Goal: Task Accomplishment & Management: Complete application form

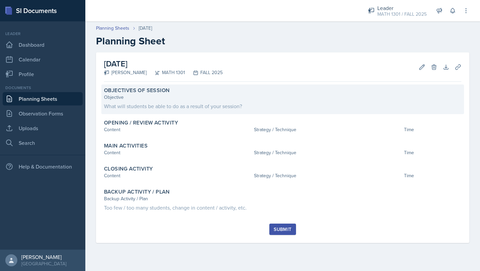
click at [158, 104] on div "What will students be able to do as a result of your session?" at bounding box center [283, 106] width 358 height 8
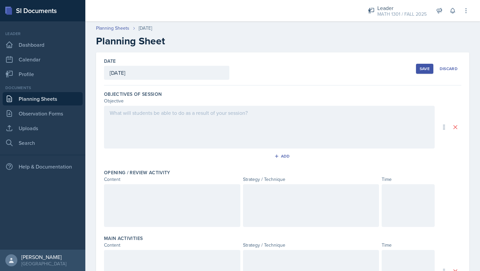
click at [139, 117] on div at bounding box center [269, 127] width 331 height 43
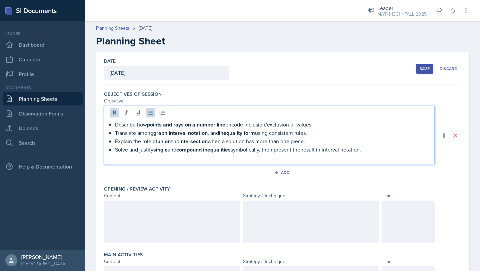
drag, startPoint x: 374, startPoint y: 150, endPoint x: 364, endPoint y: 109, distance: 41.8
click at [364, 110] on div "Describe how points and rays on a number line encode inclusion/exclusion of val…" at bounding box center [269, 135] width 331 height 59
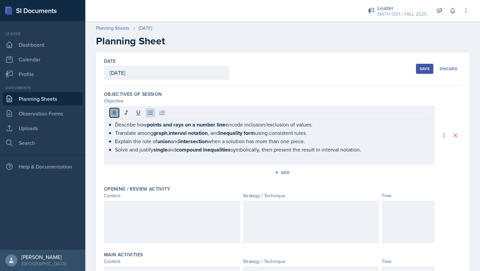
click at [114, 110] on icon at bounding box center [114, 112] width 7 height 7
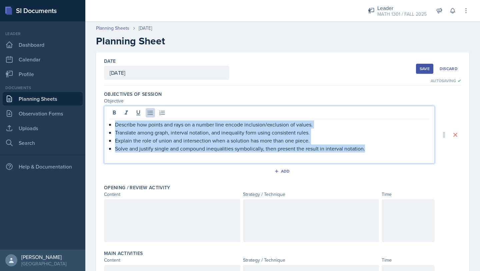
click at [196, 123] on p "Describe how points and rays on a number line encode inclusion/exclusion of val…" at bounding box center [272, 124] width 314 height 8
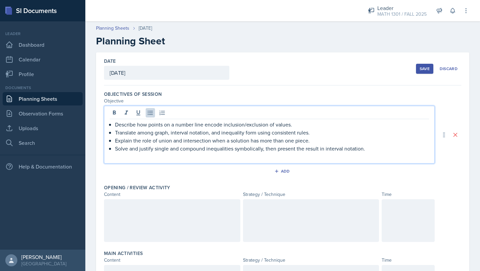
click at [311, 140] on p "Explain the role of union and intersection when a solution has more than one pi…" at bounding box center [272, 140] width 314 height 8
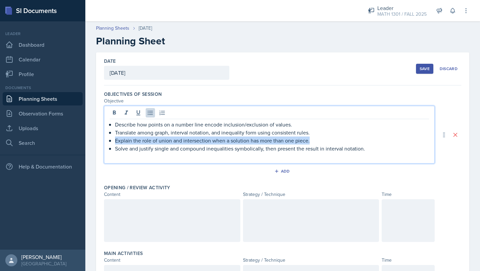
drag, startPoint x: 311, startPoint y: 140, endPoint x: 108, endPoint y: 139, distance: 203.5
click at [108, 139] on div "Describe how points on a number line encode inclusion/exclusion of values. Tran…" at bounding box center [269, 135] width 331 height 58
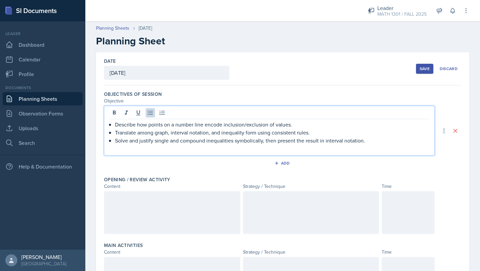
click at [368, 142] on p "Solve and justify single and compound inequalities symbolically, then present t…" at bounding box center [272, 140] width 314 height 8
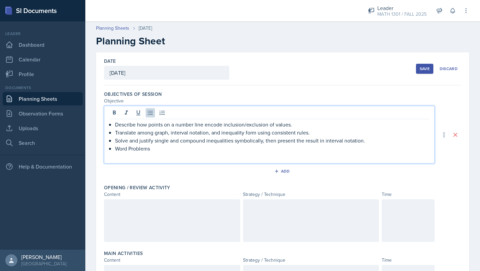
click at [114, 124] on div "Describe how points on a number line encode inclusion/exclusion of values. Tran…" at bounding box center [270, 140] width 320 height 40
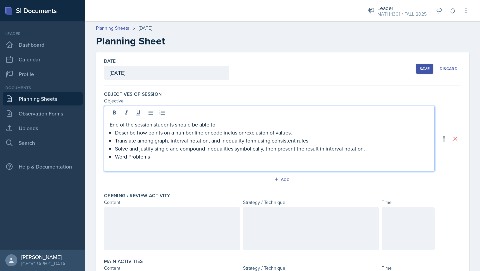
click at [168, 156] on p "Word Problems" at bounding box center [272, 156] width 314 height 8
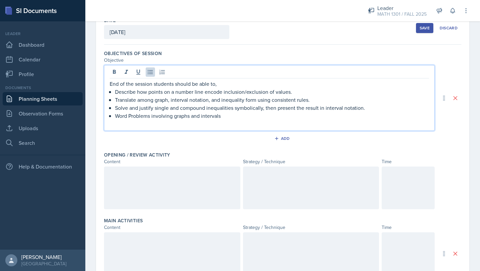
click at [182, 186] on div at bounding box center [172, 187] width 136 height 43
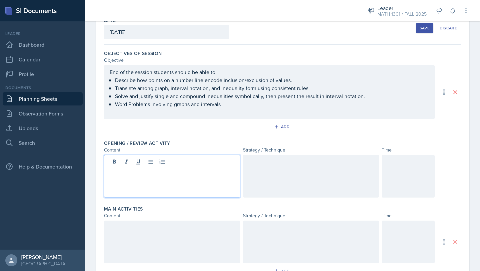
scroll to position [52, 0]
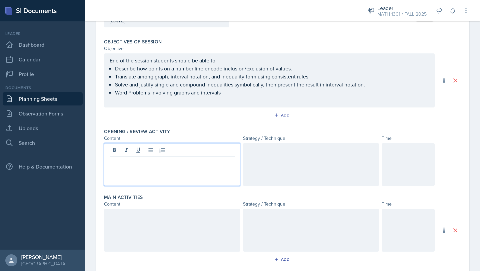
click at [127, 162] on p at bounding box center [172, 162] width 125 height 8
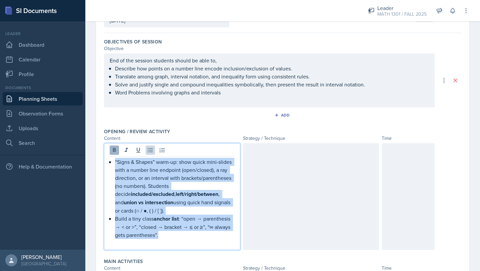
drag, startPoint x: 168, startPoint y: 229, endPoint x: 118, endPoint y: 151, distance: 93.0
click at [118, 151] on div "“Signs & Shapes” warm-up: show quick mini-slides with a number line endpoint (o…" at bounding box center [172, 196] width 136 height 107
click at [115, 151] on icon at bounding box center [114, 150] width 3 height 4
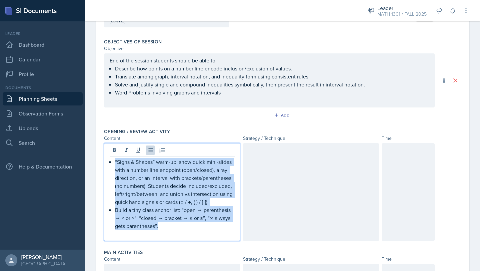
click at [186, 228] on p "Build a tiny class anchor list: “open → parenthesis → < or >”, “closed → bracke…" at bounding box center [175, 218] width 120 height 24
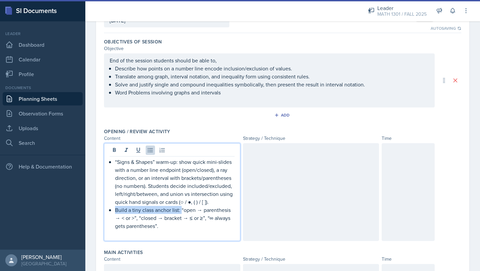
drag, startPoint x: 181, startPoint y: 210, endPoint x: 112, endPoint y: 210, distance: 69.1
click at [112, 210] on div "“Signs & Shapes” warm-up: show quick mini-slides with a number line endpoint (o…" at bounding box center [172, 198] width 125 height 80
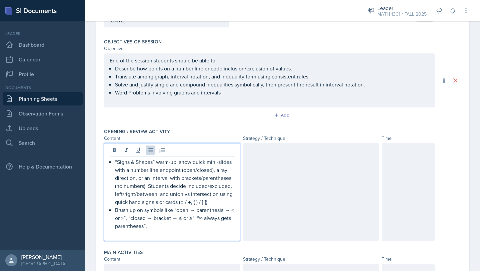
click at [197, 211] on p "Brush up on symbols like “open → parenthesis → < or >”, “closed → bracket → ≤ o…" at bounding box center [175, 218] width 120 height 24
click at [147, 218] on p "Brush up on symbols like “open parenthesis → < or >”, “closed → bracket → ≤ or …" at bounding box center [175, 218] width 120 height 24
click at [189, 211] on p "Brush up on symbols like “open parenthesis → < or >”, “bracket → ≤ or ≥”, “∞ al…" at bounding box center [175, 218] width 120 height 24
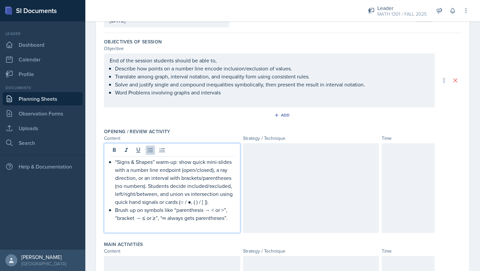
scroll to position [60, 0]
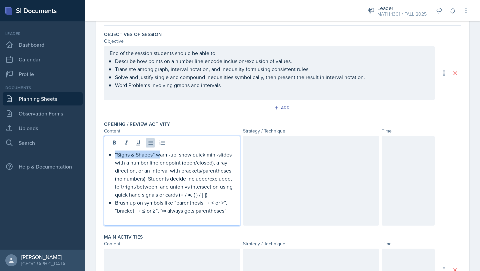
drag, startPoint x: 161, startPoint y: 155, endPoint x: 115, endPoint y: 155, distance: 45.4
click at [115, 155] on p "“Signs & Shapes” warm-up: show quick mini-slides with a number line endpoint (o…" at bounding box center [175, 174] width 120 height 48
click at [191, 156] on p "Warm-up: show quick mini-slides with a number line endpoint (open/closed), a ra…" at bounding box center [175, 174] width 120 height 48
click at [163, 186] on p "Warm-up: Quick quiz with a number line endpoint (open/closed), a ray direction,…" at bounding box center [175, 174] width 120 height 48
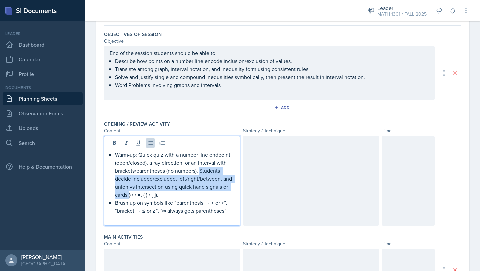
drag, startPoint x: 201, startPoint y: 170, endPoint x: 130, endPoint y: 193, distance: 74.4
click at [130, 193] on p "Warm-up: Quick quiz with a number line endpoint (open/closed), a ray direction,…" at bounding box center [175, 174] width 120 height 48
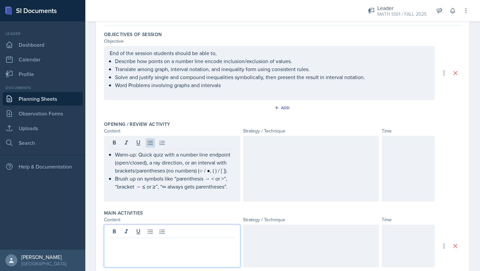
click at [193, 234] on div at bounding box center [172, 246] width 136 height 43
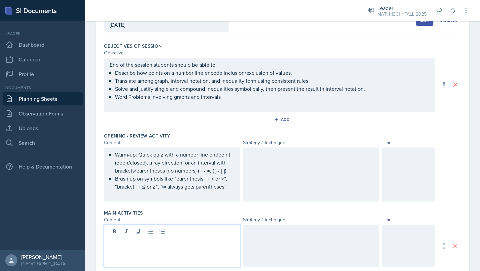
click at [272, 166] on div at bounding box center [311, 174] width 136 height 54
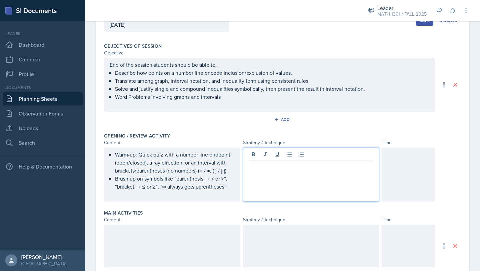
scroll to position [60, 0]
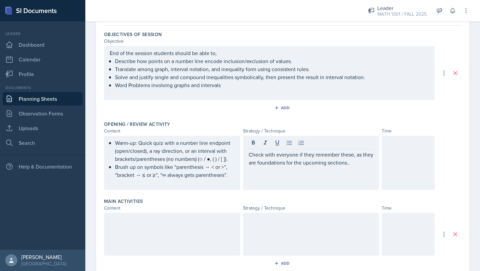
click at [398, 156] on div at bounding box center [408, 163] width 53 height 54
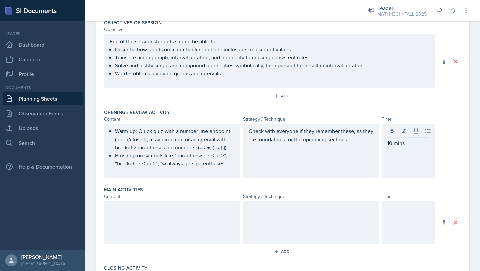
click at [212, 219] on div at bounding box center [172, 222] width 136 height 43
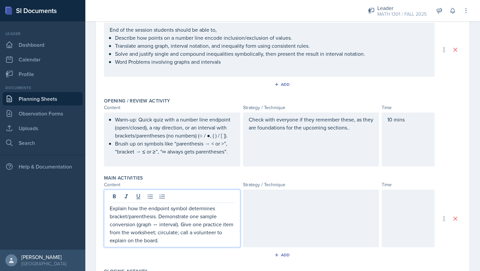
click at [109, 209] on div "Explain how the endpoint symbol determines bracket/parenthesis. Demonstrate one…" at bounding box center [172, 218] width 136 height 58
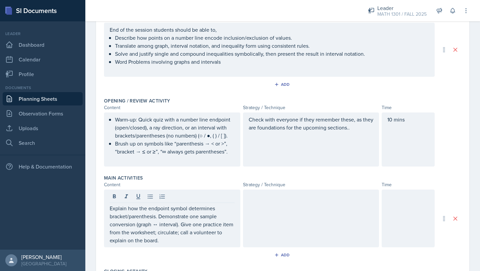
click at [109, 207] on div "Explain how the endpoint symbol determines bracket/parenthesis. Demonstrate one…" at bounding box center [172, 218] width 136 height 58
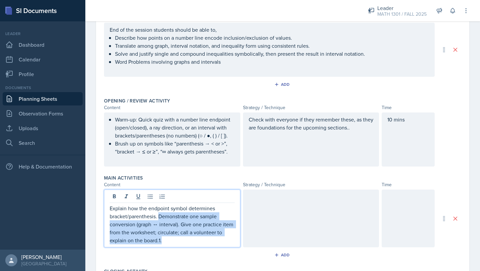
drag, startPoint x: 160, startPoint y: 216, endPoint x: 169, endPoint y: 243, distance: 28.8
click at [168, 244] on p "Explain how the endpoint symbol determines bracket/parenthesis. Demonstrate one…" at bounding box center [172, 224] width 125 height 40
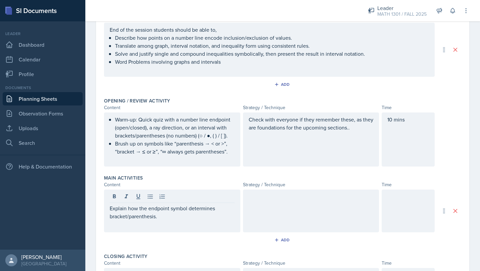
click at [311, 202] on div at bounding box center [311, 210] width 136 height 43
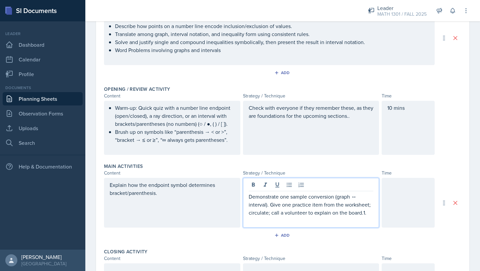
click at [108, 184] on div "Explain how the endpoint symbol determines bracket/parenthesis." at bounding box center [172, 203] width 136 height 50
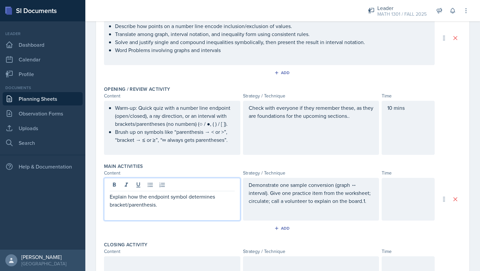
scroll to position [106, 0]
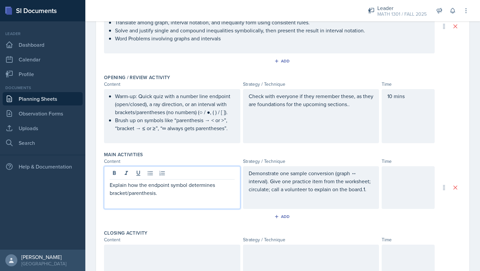
click at [367, 189] on p "Demonstrate one sample conversion (graph ↔ interval). Give one practice item fr…" at bounding box center [311, 181] width 125 height 24
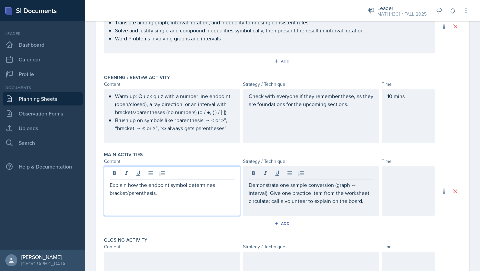
click at [110, 172] on div "Explain how the endpoint symbol determines bracket/parenthesis." at bounding box center [172, 191] width 136 height 50
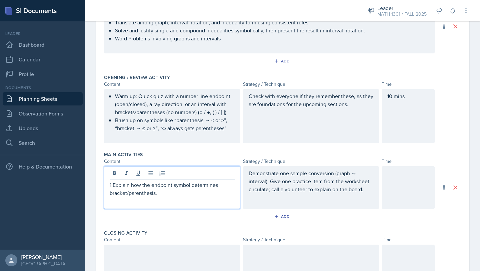
click at [169, 195] on p "1.Explain how the endpoint symbol determines bracket/parenthesis." at bounding box center [172, 189] width 125 height 16
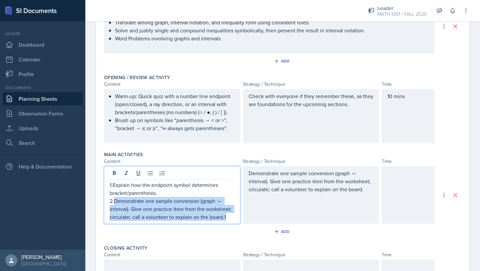
drag, startPoint x: 229, startPoint y: 218, endPoint x: 114, endPoint y: 203, distance: 115.7
click at [114, 203] on p "2.Demonstrate one sample conversion (graph ↔ interval). Give one practice item …" at bounding box center [172, 209] width 125 height 24
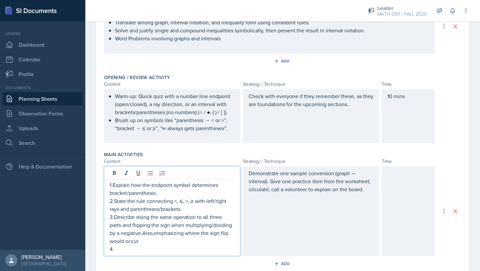
click at [296, 210] on div "Demonstrate one sample conversion (graph ↔ interval). Give one practice item fr…" at bounding box center [311, 211] width 136 height 90
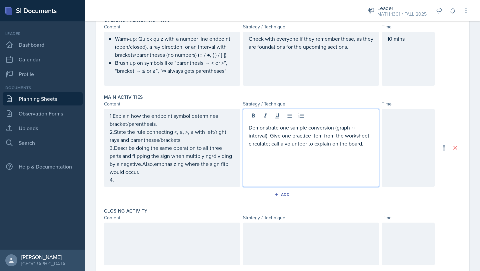
scroll to position [166, 0]
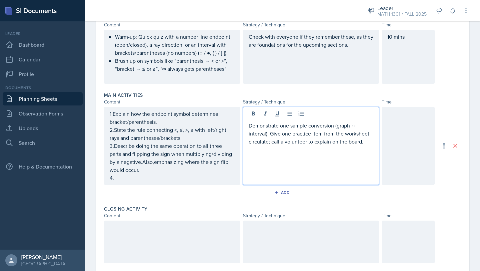
drag, startPoint x: 335, startPoint y: 125, endPoint x: 357, endPoint y: 125, distance: 21.4
click at [359, 125] on p "Demonstrate one sample conversion (graph ↔ interval). Give one practice item fr…" at bounding box center [311, 133] width 125 height 24
click at [304, 161] on div "Demonstrate one sample conversion (graph ↔ interval). Give one practice item fr…" at bounding box center [311, 146] width 136 height 78
drag, startPoint x: 359, startPoint y: 126, endPoint x: 336, endPoint y: 126, distance: 22.7
click at [336, 126] on p "Demonstrate one sample conversion (graph ↔ interval). Give one practice item fr…" at bounding box center [311, 133] width 125 height 24
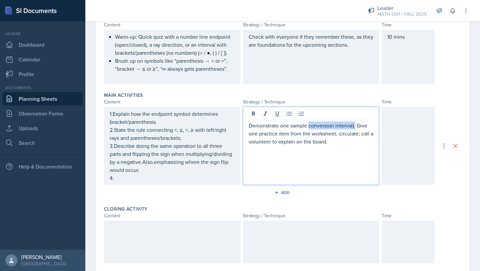
drag, startPoint x: 355, startPoint y: 126, endPoint x: 309, endPoint y: 126, distance: 46.4
click at [309, 126] on p "Demonstrate one sample conversion interval). Give one practice item from the wo…" at bounding box center [311, 133] width 125 height 24
click at [356, 123] on p "Demonstrate one sample Question for each, Give one practice item from the works…" at bounding box center [311, 133] width 125 height 24
click at [353, 126] on p "Demonstrate one sample Question for each, give one practice item from the works…" at bounding box center [311, 133] width 125 height 24
click at [313, 124] on p "Demonstrate one sample Question for each, then give one practice item from the …" at bounding box center [311, 133] width 125 height 24
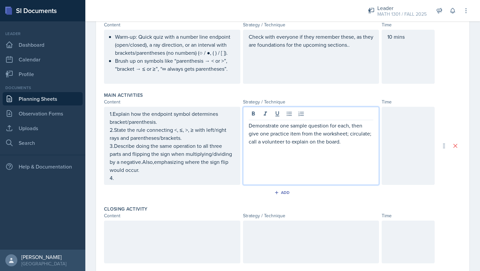
click at [403, 153] on div at bounding box center [408, 146] width 53 height 78
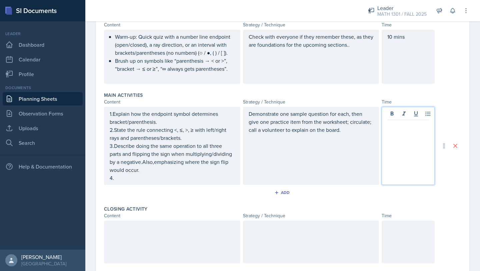
scroll to position [177, 0]
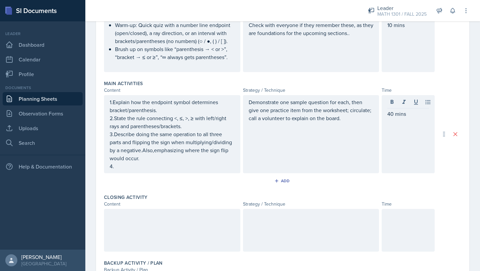
click at [191, 242] on div at bounding box center [172, 230] width 136 height 43
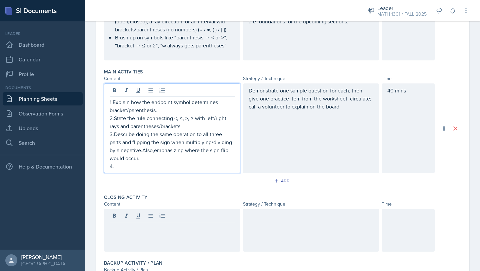
scroll to position [201, 0]
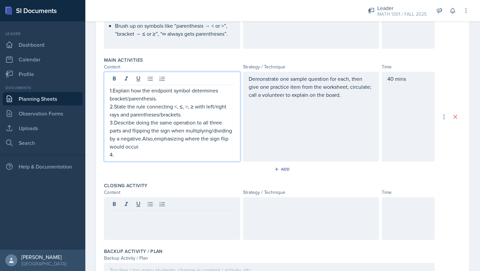
click at [155, 139] on p "3.Describe doing the same operation to all three parts and flipping the sign wh…" at bounding box center [172, 134] width 125 height 32
click at [186, 152] on p "4." at bounding box center [172, 154] width 125 height 8
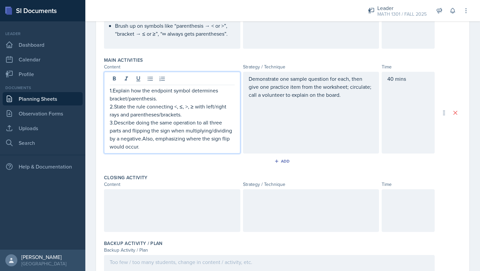
click at [148, 209] on div at bounding box center [172, 210] width 136 height 43
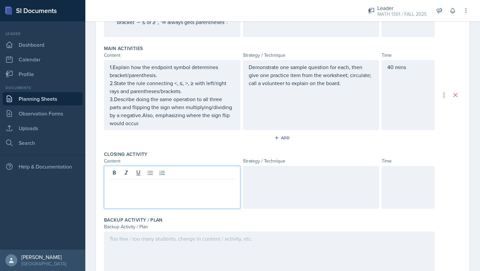
scroll to position [224, 0]
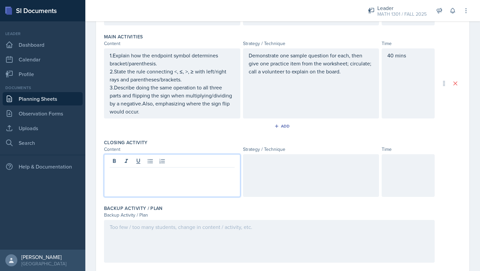
click at [160, 67] on p "1.Explain how the endpoint symbol determines bracket/parenthesis." at bounding box center [172, 59] width 125 height 16
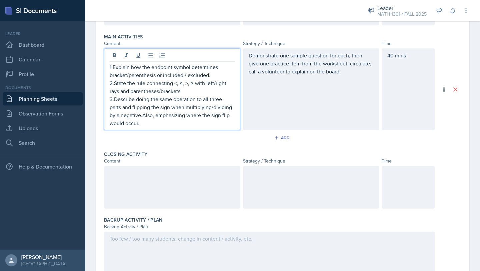
click at [139, 193] on div at bounding box center [172, 187] width 136 height 43
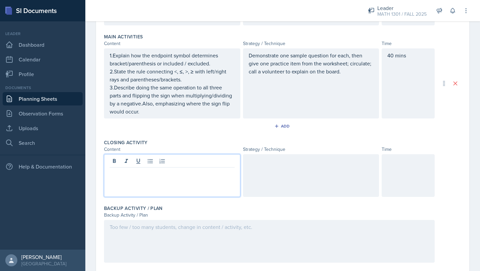
scroll to position [236, 0]
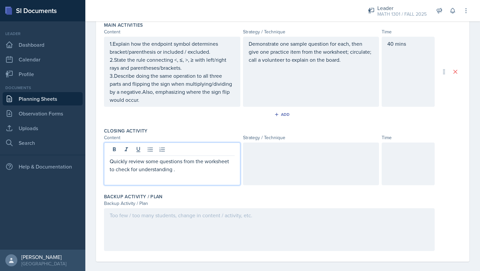
click at [277, 158] on div at bounding box center [311, 163] width 136 height 43
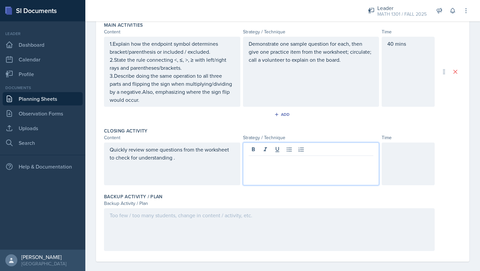
scroll to position [243, 0]
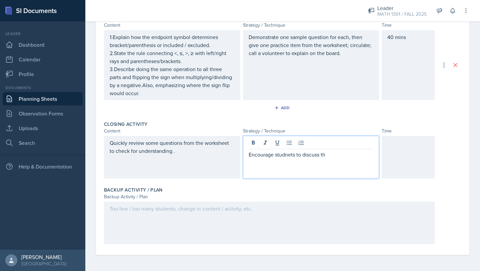
click at [295, 150] on p "Encourage studnets to discuss th" at bounding box center [311, 154] width 125 height 8
click at [295, 154] on p "Encourage studnets to discuss th" at bounding box center [311, 154] width 125 height 8
click at [335, 154] on p "Encourage students to discuss th" at bounding box center [311, 154] width 125 height 8
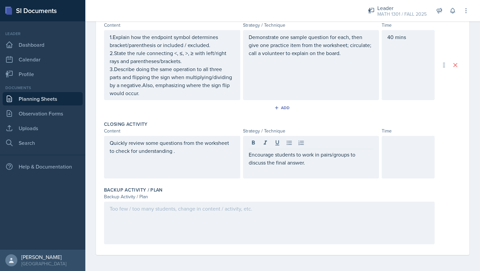
click at [405, 152] on div at bounding box center [408, 157] width 53 height 43
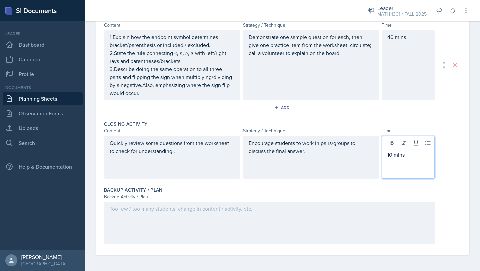
click at [301, 218] on div at bounding box center [269, 223] width 331 height 43
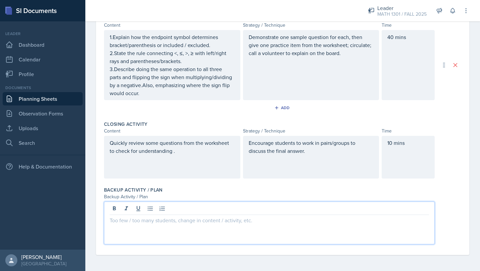
click at [224, 221] on p at bounding box center [270, 220] width 320 height 8
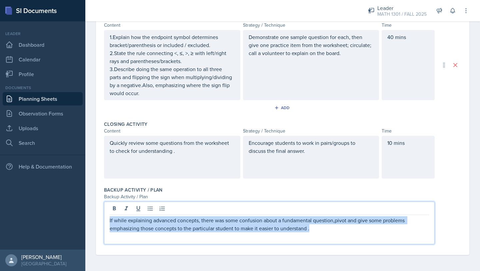
drag, startPoint x: 314, startPoint y: 232, endPoint x: 307, endPoint y: 208, distance: 25.3
click at [308, 208] on div "If while explaining advanced concepts, there was some confusion about a fundame…" at bounding box center [269, 223] width 331 height 43
copy p "If while explaining advanced concepts, there was some confusion about a fundame…"
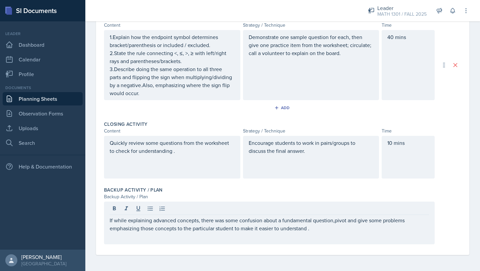
drag, startPoint x: 317, startPoint y: 232, endPoint x: 223, endPoint y: 222, distance: 95.0
click at [223, 222] on div "If while explaining advanced concepts, there was some confusion about a fundame…" at bounding box center [269, 223] width 331 height 43
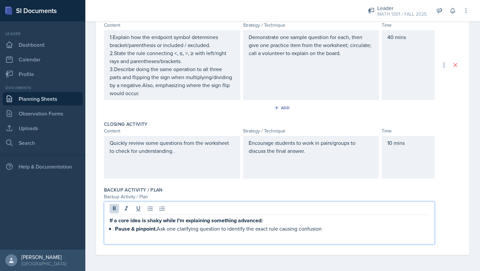
drag, startPoint x: 328, startPoint y: 231, endPoint x: 319, endPoint y: 214, distance: 19.0
click at [319, 214] on div "If a core idea is shaky while I’m explaining something advanced: Pause & pinpoi…" at bounding box center [269, 223] width 331 height 43
click at [116, 210] on icon at bounding box center [114, 208] width 7 height 7
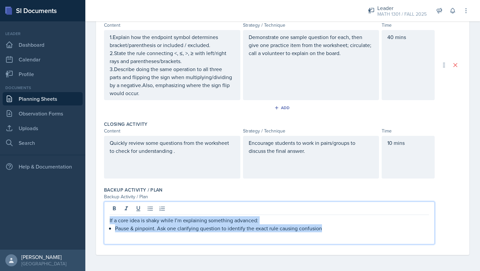
click at [115, 228] on p "Pause & pinpoint. Ask one clarifying question to identify the exact rule causin…" at bounding box center [272, 228] width 314 height 8
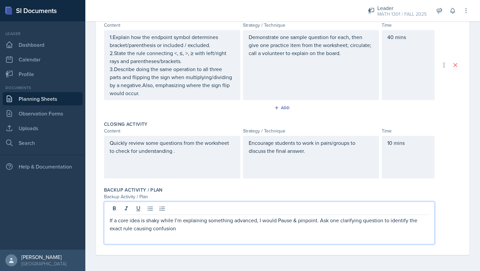
click at [282, 221] on p "If a core idea is shaky while I’m explaining something advanced, I would Pause …" at bounding box center [270, 224] width 320 height 16
click at [179, 230] on p "If a core idea is shaky while I’m explaining something advanced, I would pause …" at bounding box center [270, 224] width 320 height 16
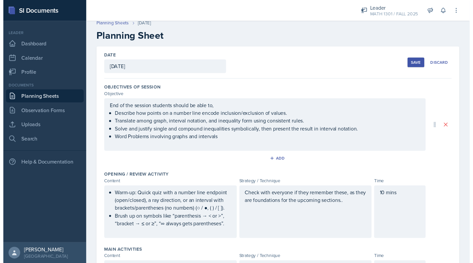
scroll to position [0, 0]
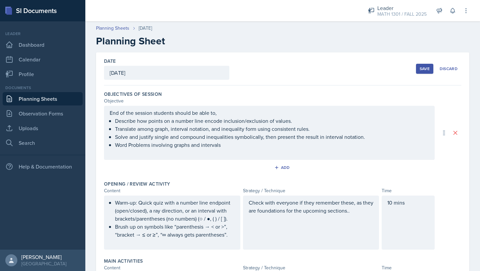
click at [422, 70] on div "Save" at bounding box center [425, 68] width 10 height 5
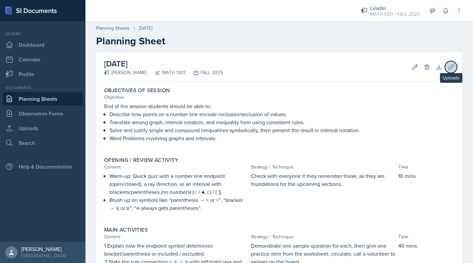
click at [449, 72] on button "Uploads" at bounding box center [451, 67] width 12 height 12
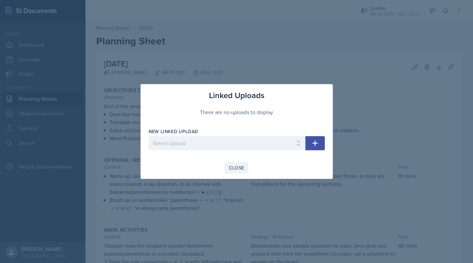
click at [235, 166] on div "Close" at bounding box center [236, 167] width 15 height 5
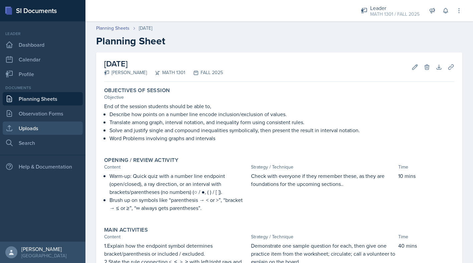
click at [60, 128] on link "Uploads" at bounding box center [43, 127] width 80 height 13
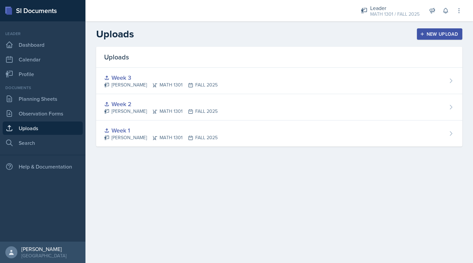
click at [422, 36] on div "New Upload" at bounding box center [439, 33] width 37 height 5
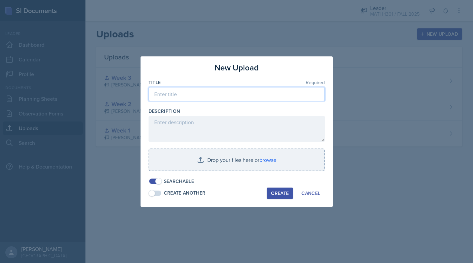
click at [267, 95] on input at bounding box center [236, 94] width 176 height 14
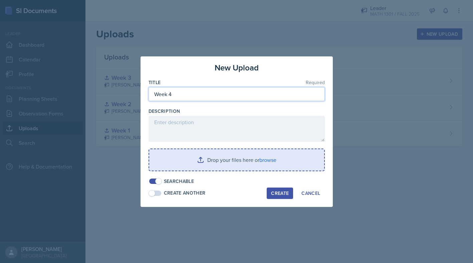
type input "Week 4"
click at [257, 166] on input "file" at bounding box center [236, 159] width 175 height 21
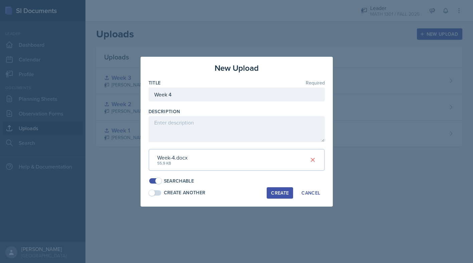
click at [275, 194] on div "Create" at bounding box center [280, 192] width 18 height 5
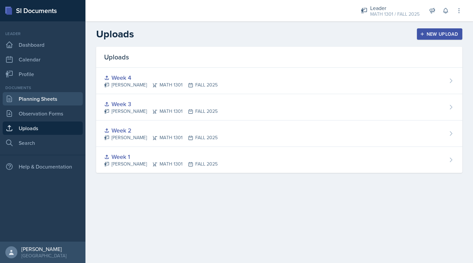
click at [49, 100] on link "Planning Sheets" at bounding box center [43, 98] width 80 height 13
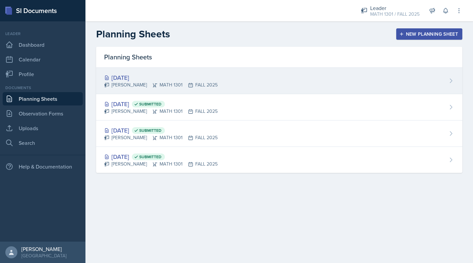
click at [139, 75] on div "[DATE]" at bounding box center [160, 77] width 113 height 9
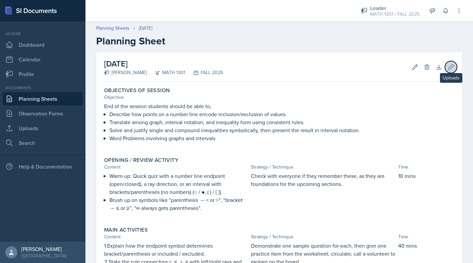
click at [453, 66] on icon at bounding box center [450, 66] width 5 height 5
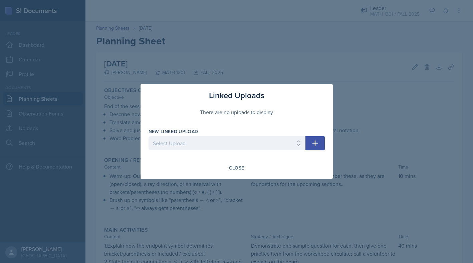
click at [313, 145] on icon "button" at bounding box center [315, 143] width 8 height 8
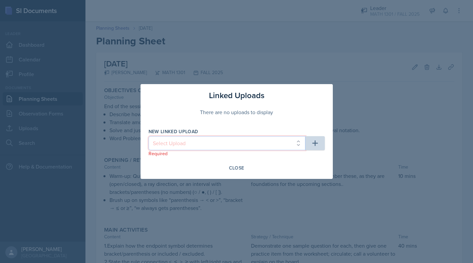
click at [193, 149] on select "Select Upload Week 1 Week 2 Week 3 Week 4" at bounding box center [226, 143] width 157 height 14
select select "9b4ef1e0-614d-4d44-84c2-b90ba842621c"
click at [148, 136] on select "Select Upload Week 1 Week 2 Week 3 Week 4" at bounding box center [226, 143] width 157 height 14
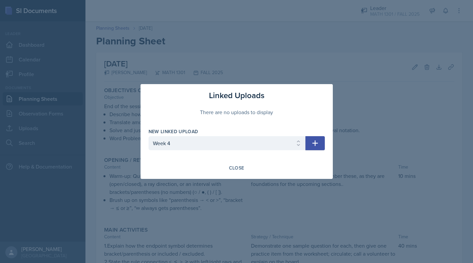
click at [314, 146] on icon "button" at bounding box center [315, 143] width 8 height 8
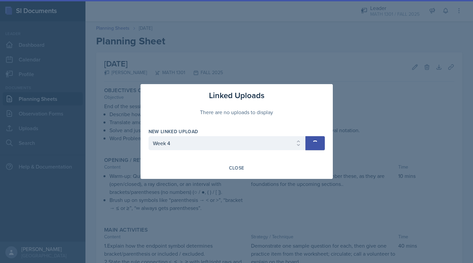
select select
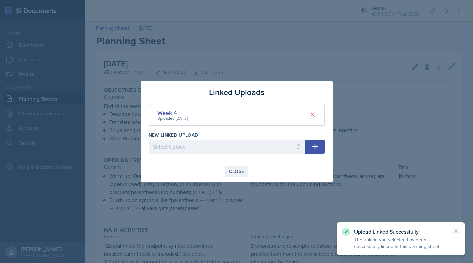
click at [237, 168] on div "Close" at bounding box center [236, 170] width 15 height 5
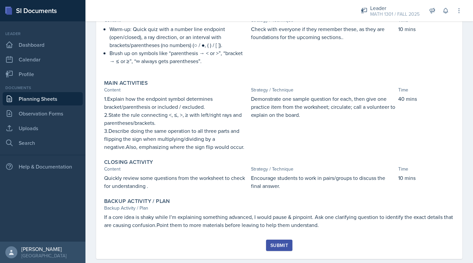
scroll to position [149, 0]
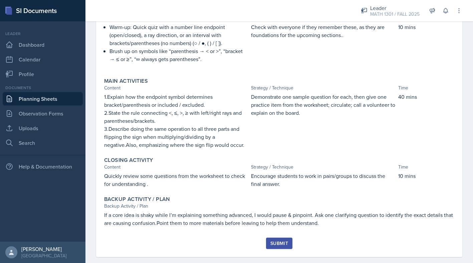
click at [279, 242] on div "Submit" at bounding box center [279, 243] width 18 height 5
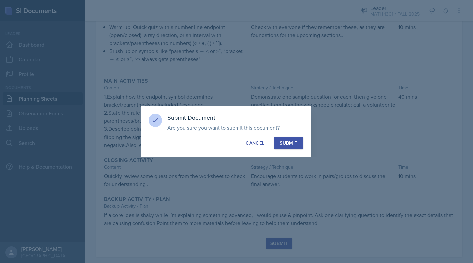
click at [295, 142] on div "Submit" at bounding box center [289, 142] width 18 height 7
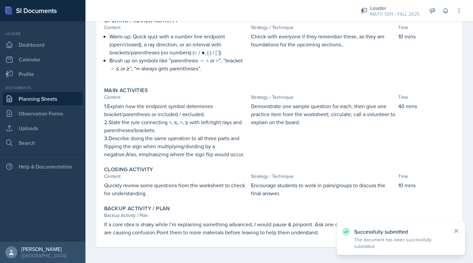
click at [456, 230] on icon at bounding box center [455, 230] width 3 height 3
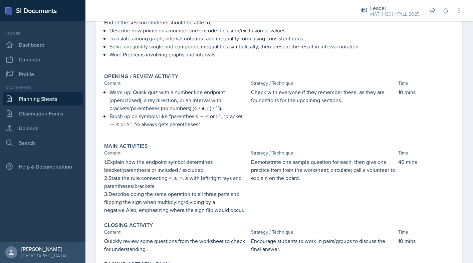
scroll to position [0, 0]
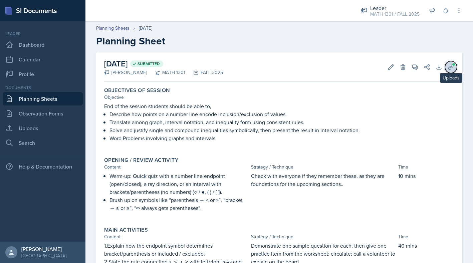
click at [453, 67] on icon at bounding box center [450, 67] width 7 height 7
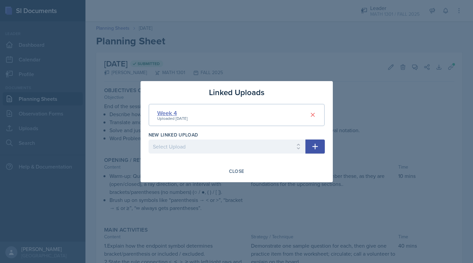
click at [172, 114] on div "Week 4" at bounding box center [172, 112] width 30 height 9
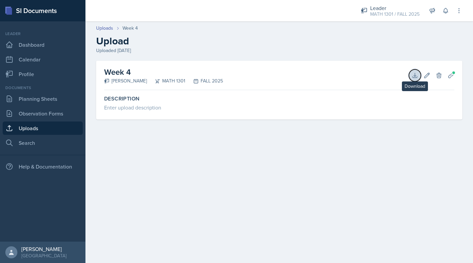
click at [416, 76] on icon at bounding box center [414, 75] width 7 height 7
click at [33, 48] on link "Dashboard" at bounding box center [43, 44] width 80 height 13
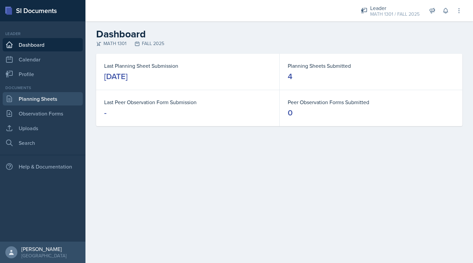
click at [37, 96] on link "Planning Sheets" at bounding box center [43, 98] width 80 height 13
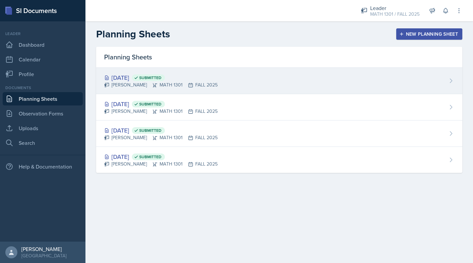
click at [133, 77] on div "[DATE] Submitted" at bounding box center [160, 77] width 113 height 9
